Goal: Task Accomplishment & Management: Use online tool/utility

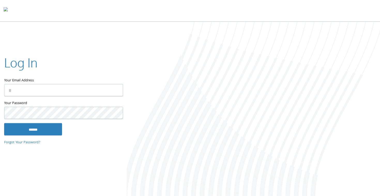
type input "**********"
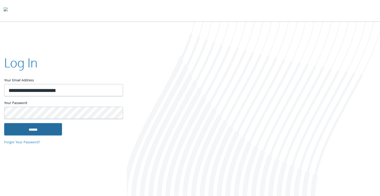
click at [26, 128] on input "******" at bounding box center [33, 129] width 58 height 12
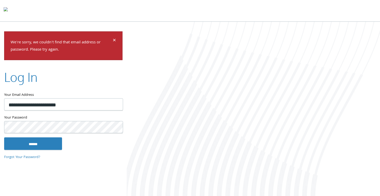
click at [252, 75] on div at bounding box center [253, 109] width 253 height 175
